Goal: Navigation & Orientation: Find specific page/section

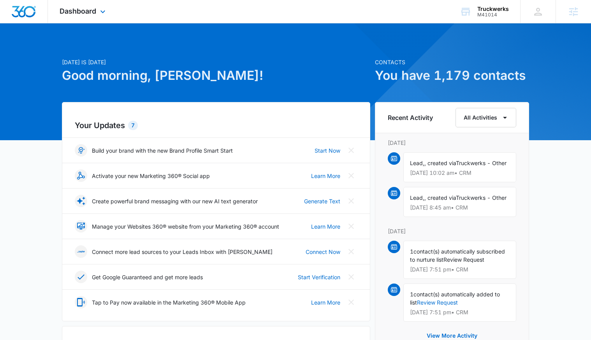
click at [74, 21] on div "Dashboard Apps Reputation Websites Forms CRM Email Social Content Ads Intellige…" at bounding box center [83, 11] width 71 height 23
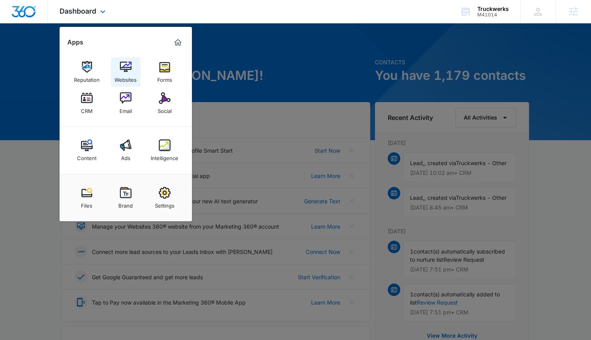
click at [120, 67] on img at bounding box center [126, 67] width 12 height 12
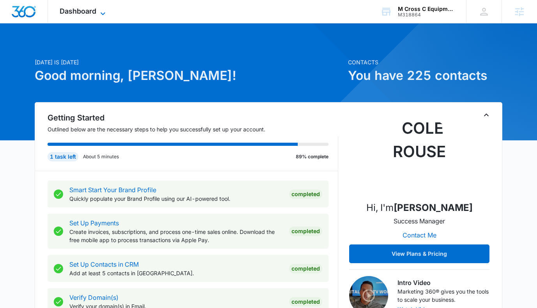
click at [67, 10] on span "Dashboard" at bounding box center [78, 11] width 37 height 8
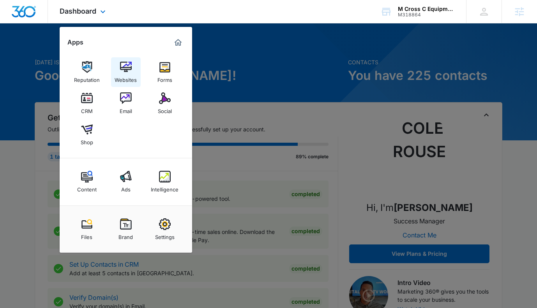
click at [127, 59] on link "Websites" at bounding box center [126, 72] width 30 height 30
